Goal: Navigation & Orientation: Find specific page/section

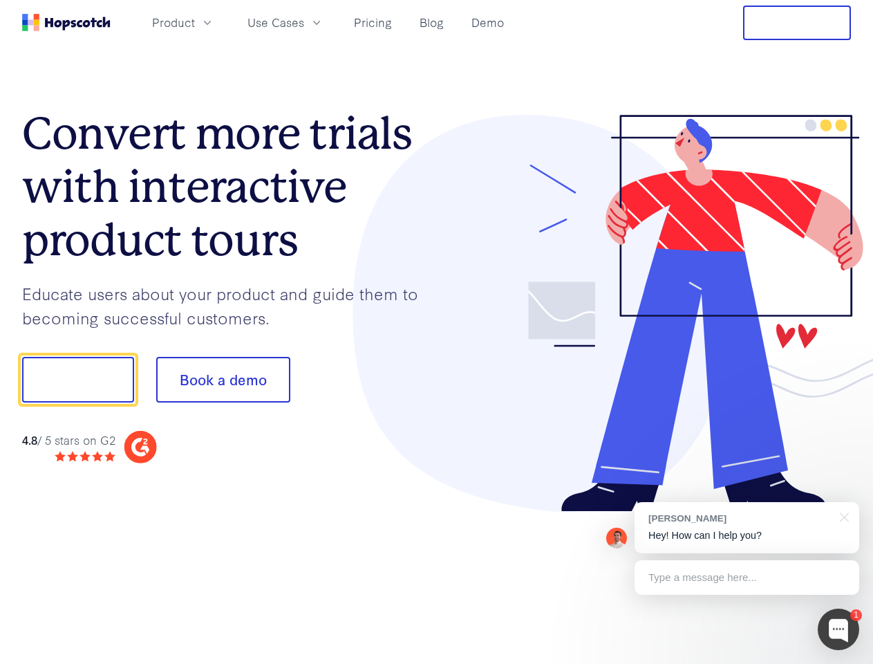
click at [437, 332] on div at bounding box center [644, 314] width 415 height 398
click at [195, 22] on span "Product" at bounding box center [173, 22] width 43 height 17
click at [304, 22] on span "Use Cases" at bounding box center [276, 22] width 57 height 17
click at [797, 23] on button "Free Trial" at bounding box center [797, 23] width 108 height 35
click at [77, 380] on button "Show me!" at bounding box center [78, 380] width 112 height 46
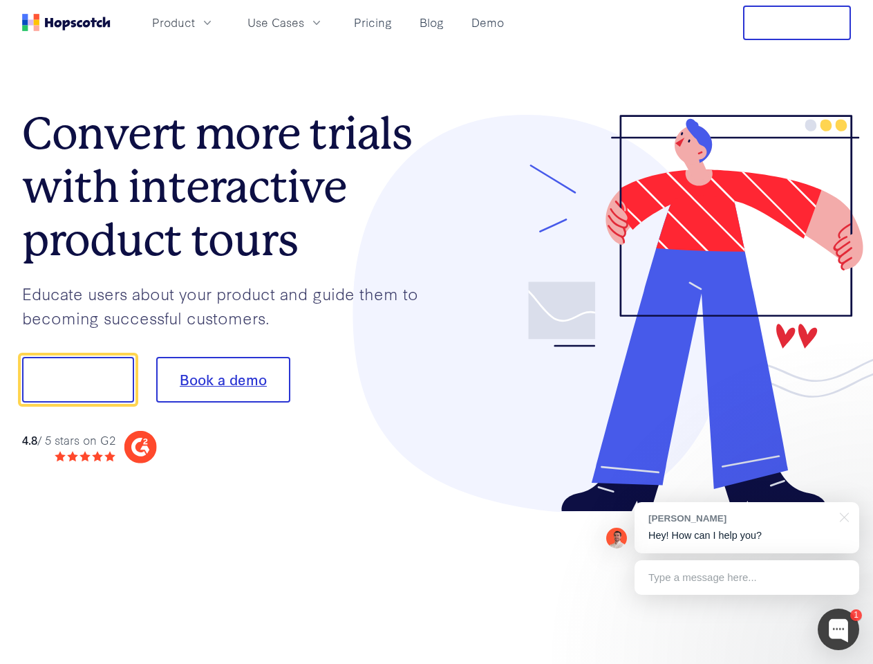
click at [223, 380] on button "Book a demo" at bounding box center [223, 380] width 134 height 46
click at [839, 629] on div at bounding box center [838, 629] width 41 height 41
click at [747, 528] on div at bounding box center [729, 377] width 259 height 461
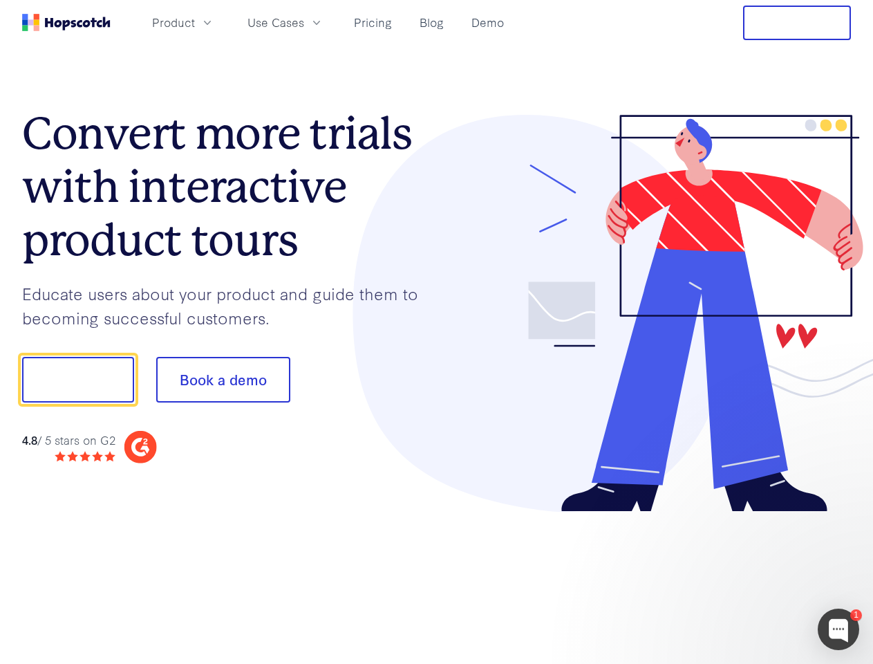
click at [842, 516] on div at bounding box center [729, 471] width 259 height 276
click at [747, 577] on div at bounding box center [729, 471] width 259 height 276
